Goal: Entertainment & Leisure: Consume media (video, audio)

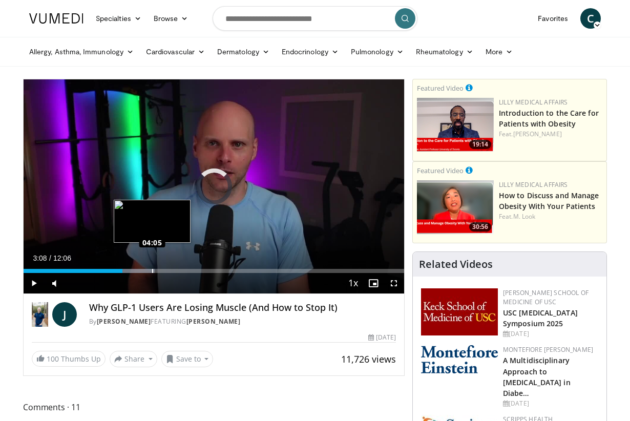
click at [152, 273] on div "Loaded : 34.43% 04:05 04:05" at bounding box center [214, 271] width 381 height 4
click at [139, 267] on div "Loaded : 42.29% 04:05 03:40" at bounding box center [214, 268] width 381 height 10
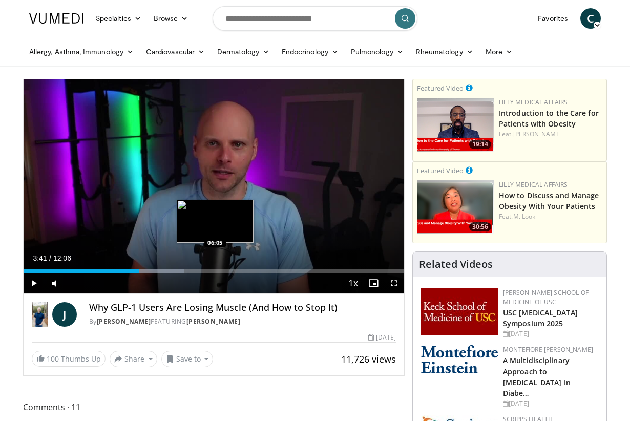
click at [215, 269] on div "Loaded : 42.29% 03:41 06:05" at bounding box center [214, 271] width 381 height 4
click at [221, 269] on div "Loaded : 54.57% 06:16 06:16" at bounding box center [214, 271] width 381 height 4
click at [213, 270] on div "Loaded : 57.83% 06:16 06:01" at bounding box center [214, 271] width 381 height 4
